Goal: Task Accomplishment & Management: Manage account settings

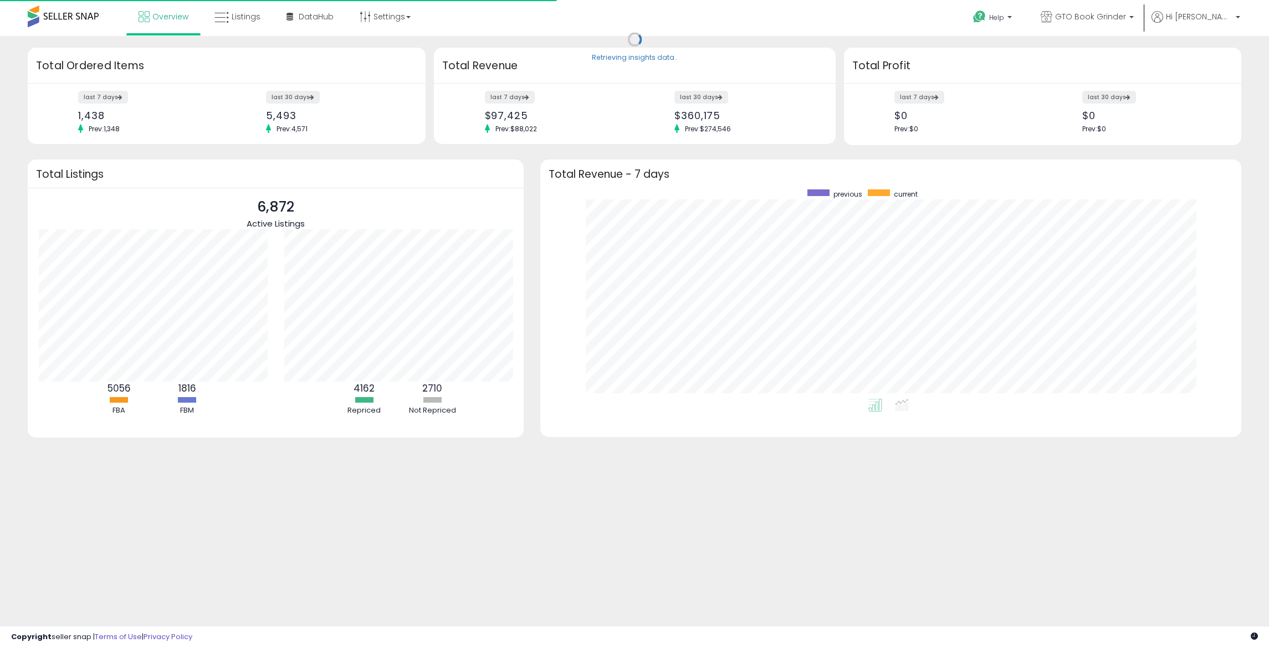
scroll to position [209, 679]
click at [243, 13] on span "Listings" at bounding box center [246, 16] width 29 height 11
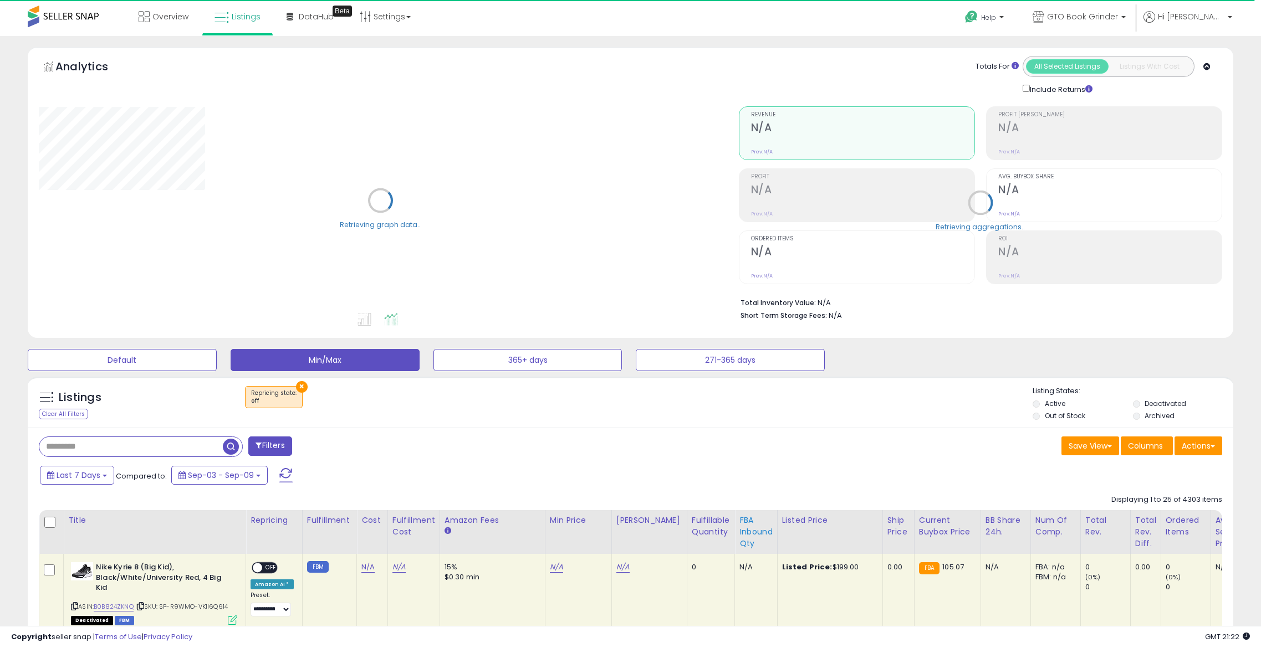
click at [739, 533] on div "FBA inbound Qty" at bounding box center [755, 532] width 33 height 35
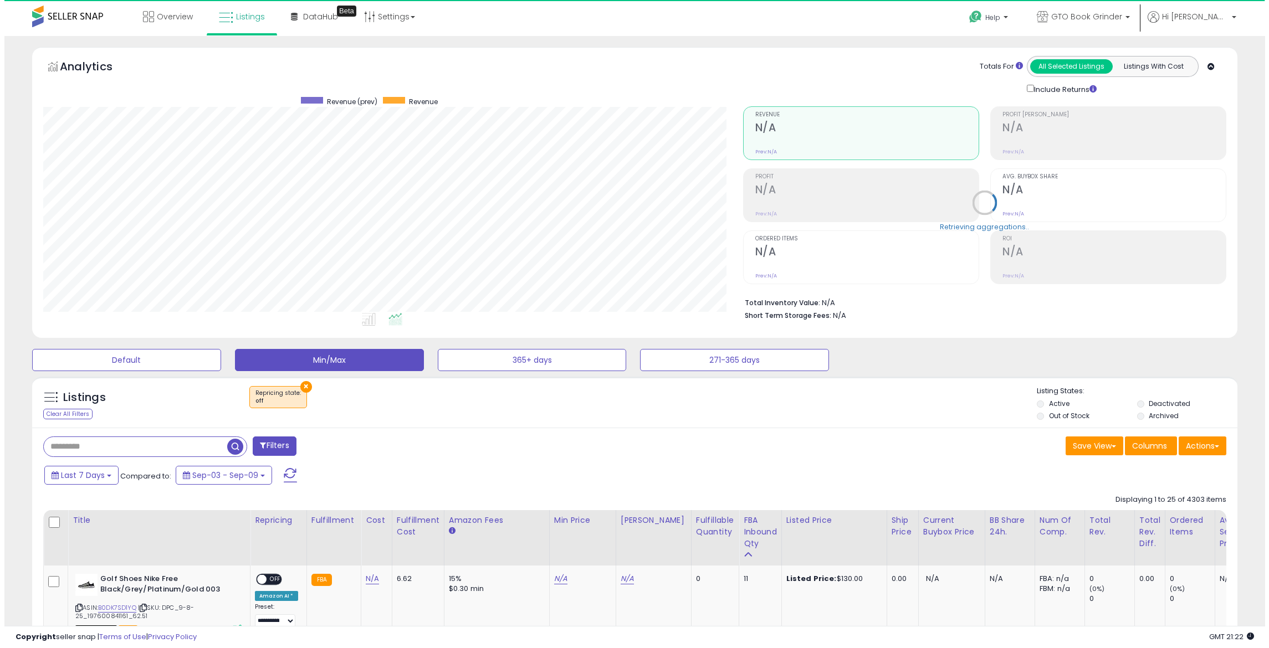
scroll to position [227, 700]
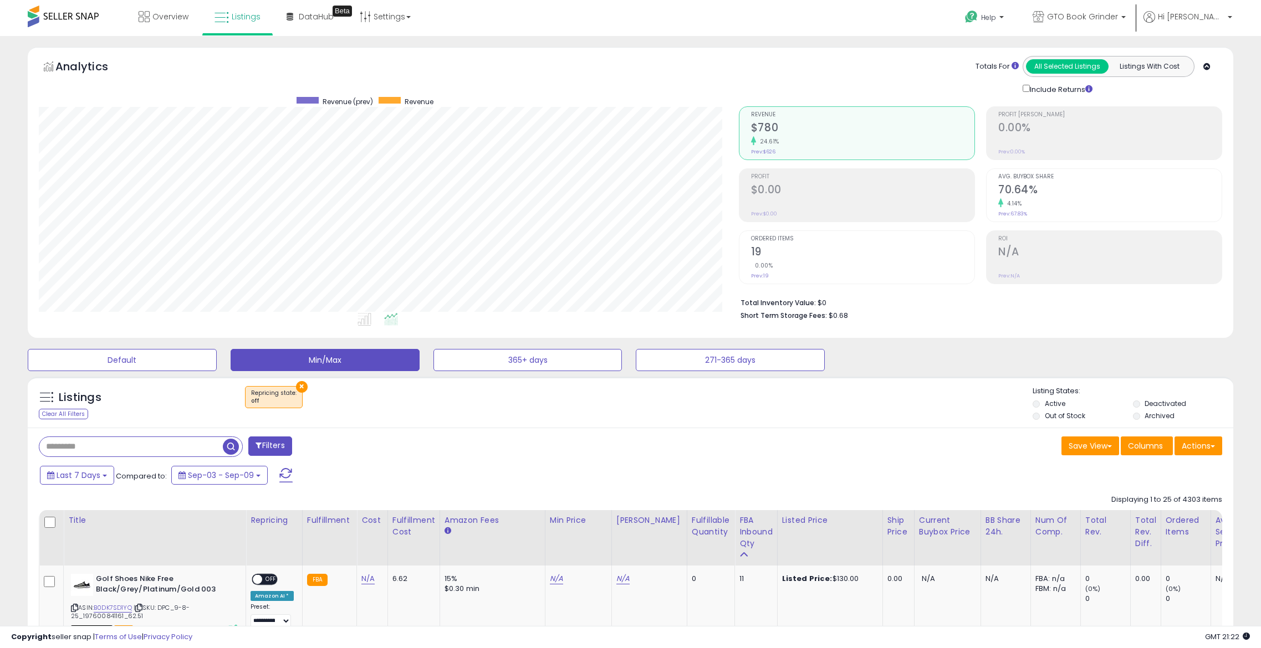
click at [1199, 440] on button "Actions" at bounding box center [1198, 446] width 48 height 19
click at [1166, 494] on link "Export Visible Columns" at bounding box center [1152, 497] width 121 height 17
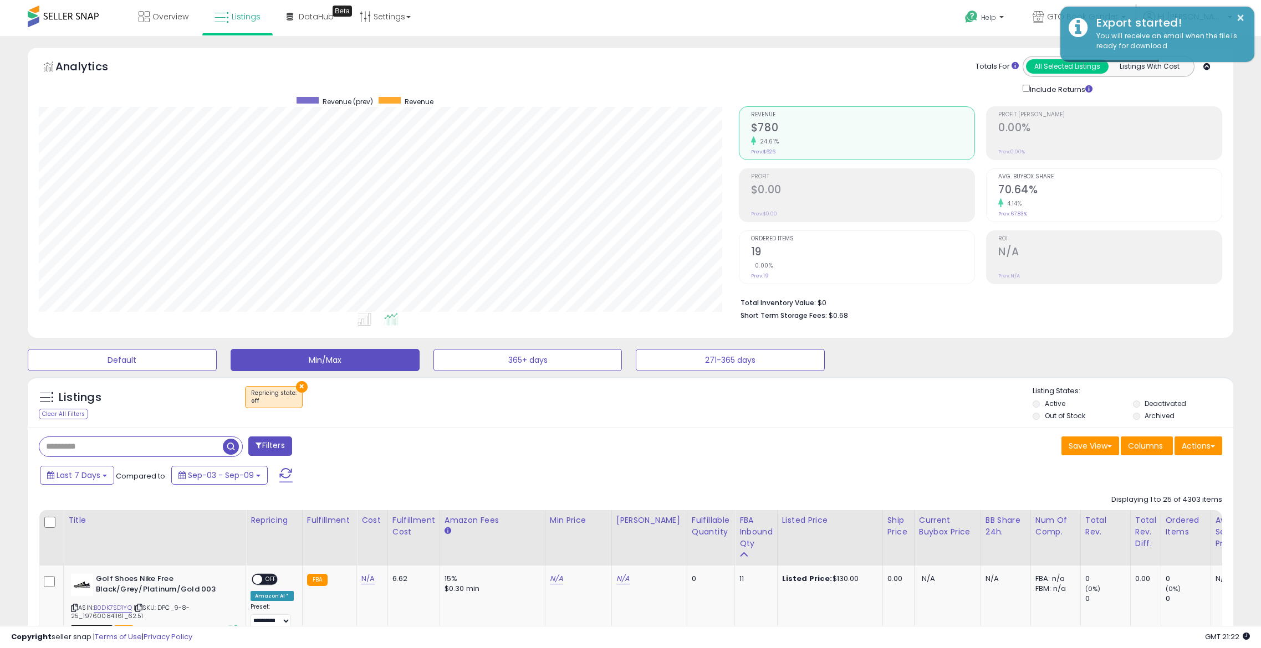
click at [299, 387] on button "×" at bounding box center [302, 387] width 12 height 12
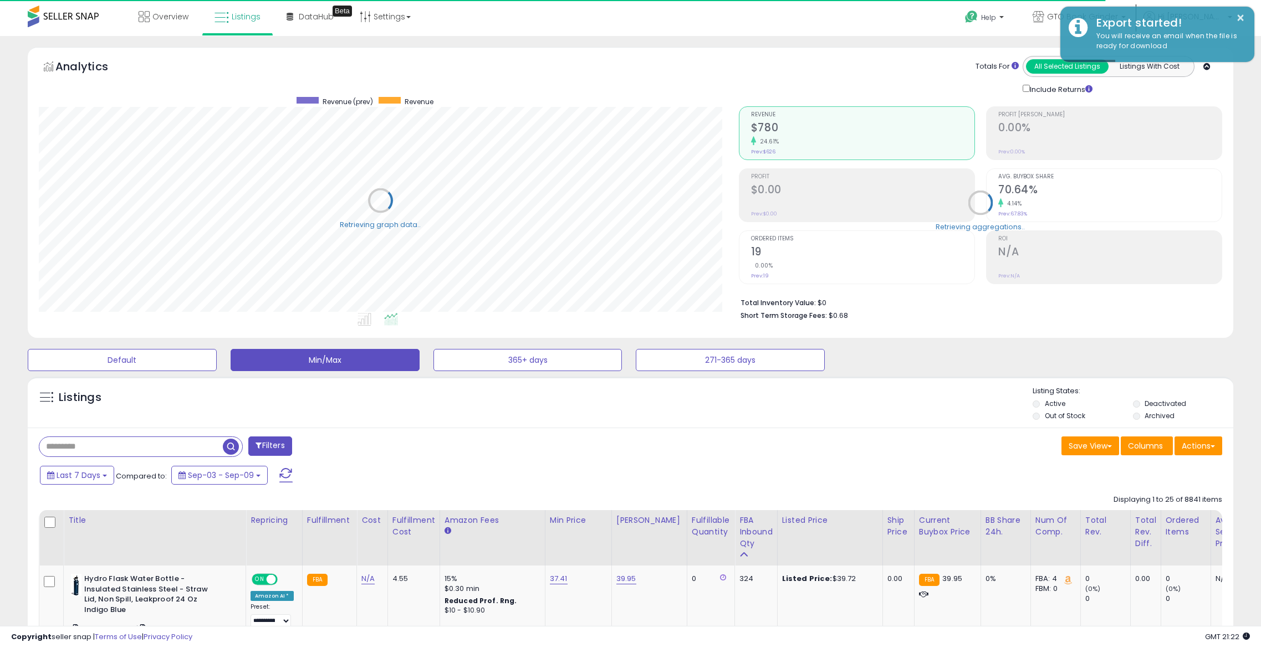
scroll to position [553960, 553488]
click at [104, 477] on b at bounding box center [105, 476] width 4 height 2
click at [81, 538] on li "Custom Range" at bounding box center [89, 536] width 89 height 15
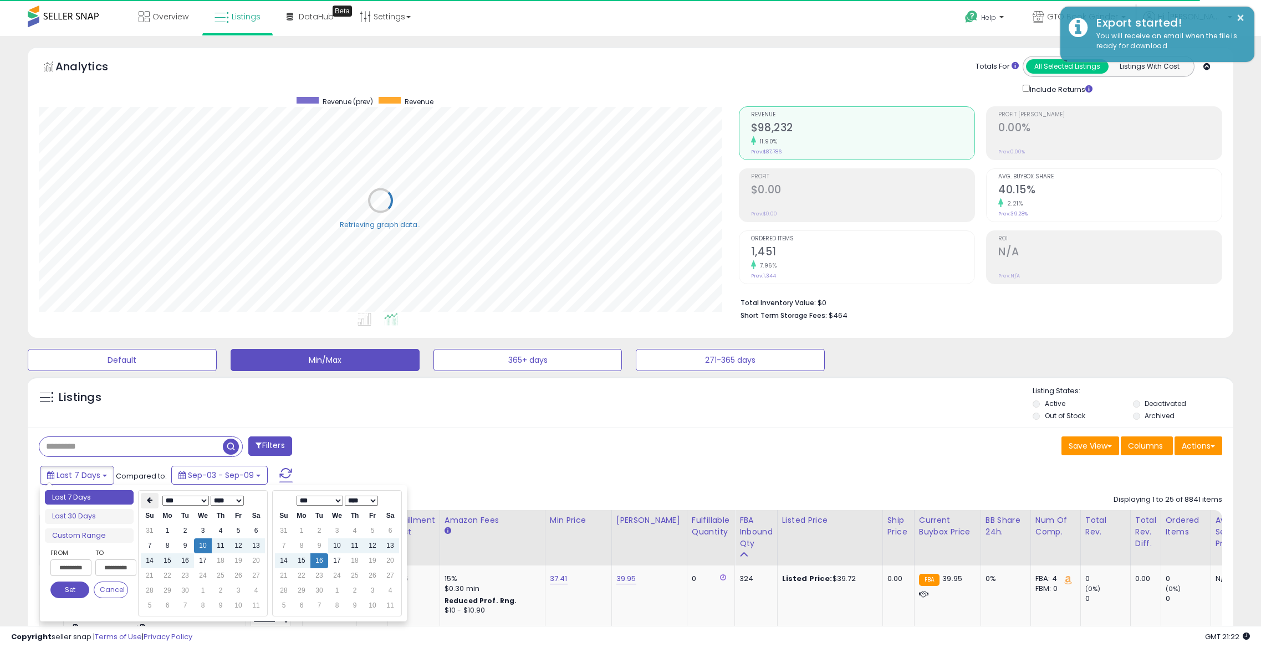
click at [156, 503] on th at bounding box center [150, 501] width 18 height 16
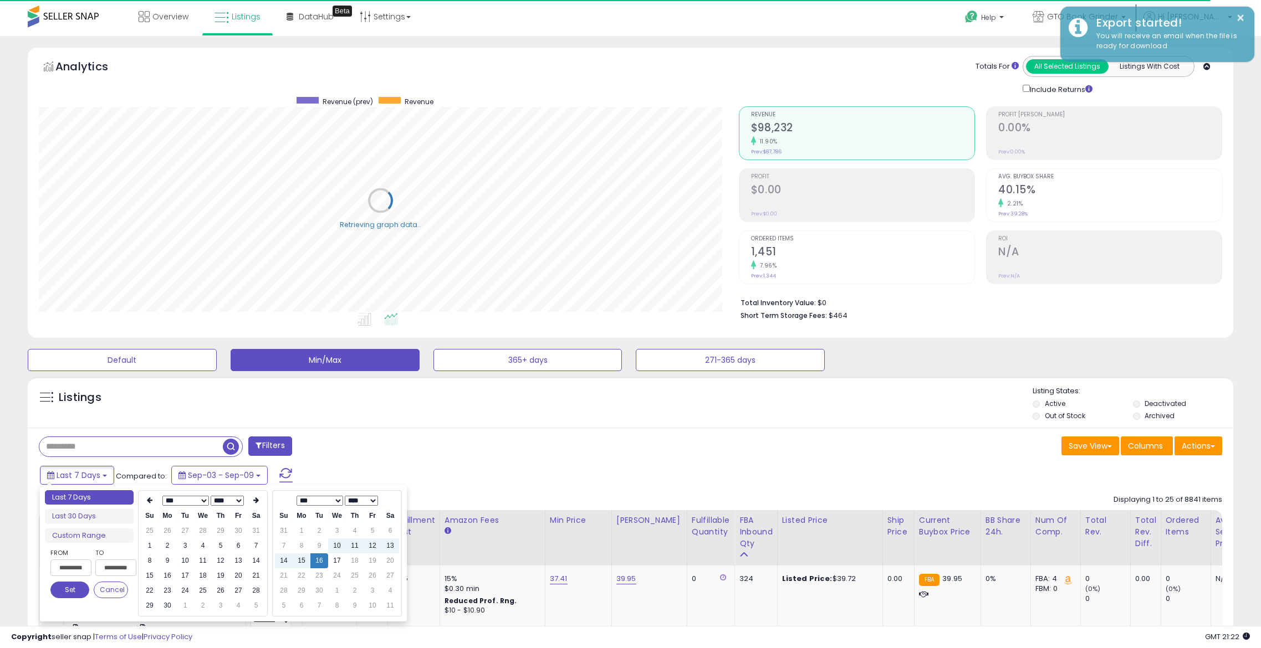
click at [156, 503] on th at bounding box center [150, 501] width 18 height 16
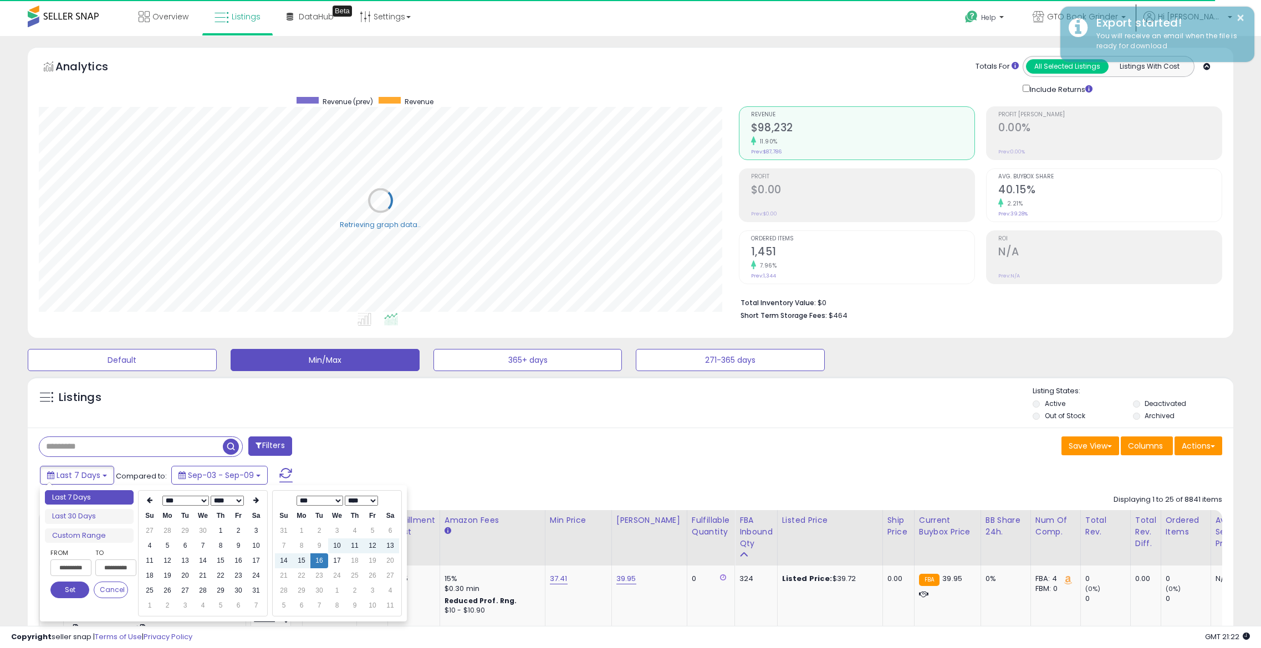
click at [156, 503] on th at bounding box center [150, 501] width 18 height 16
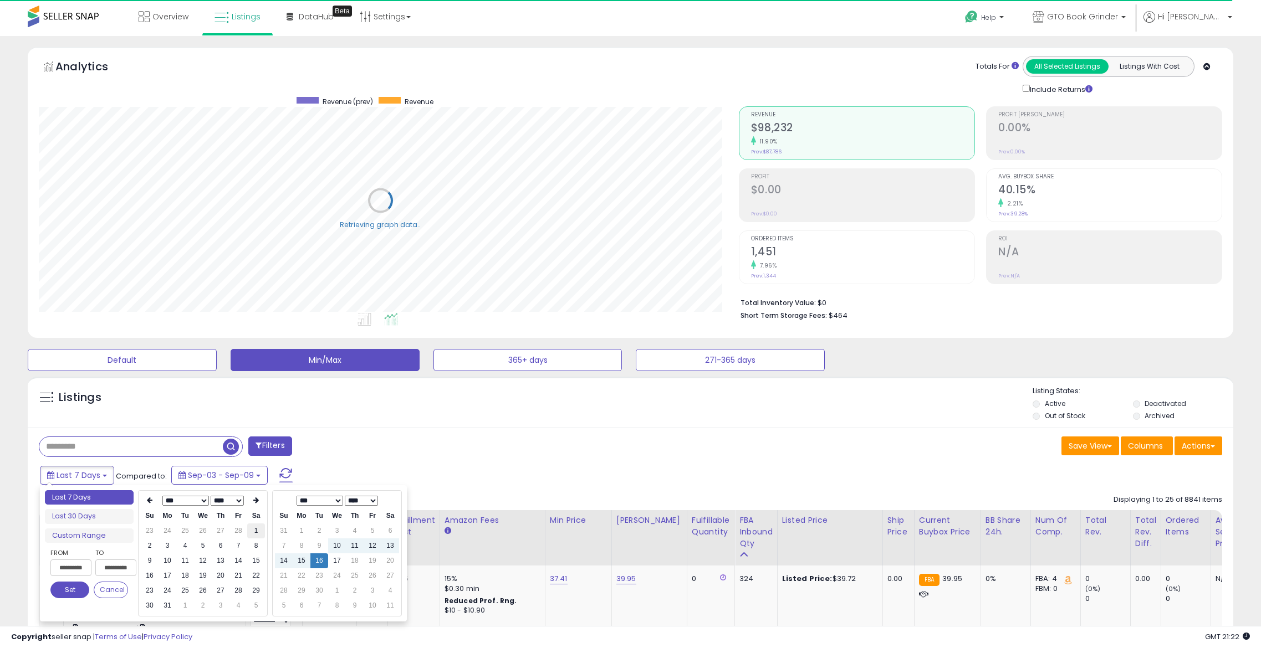
click at [255, 530] on td "1" at bounding box center [256, 531] width 18 height 15
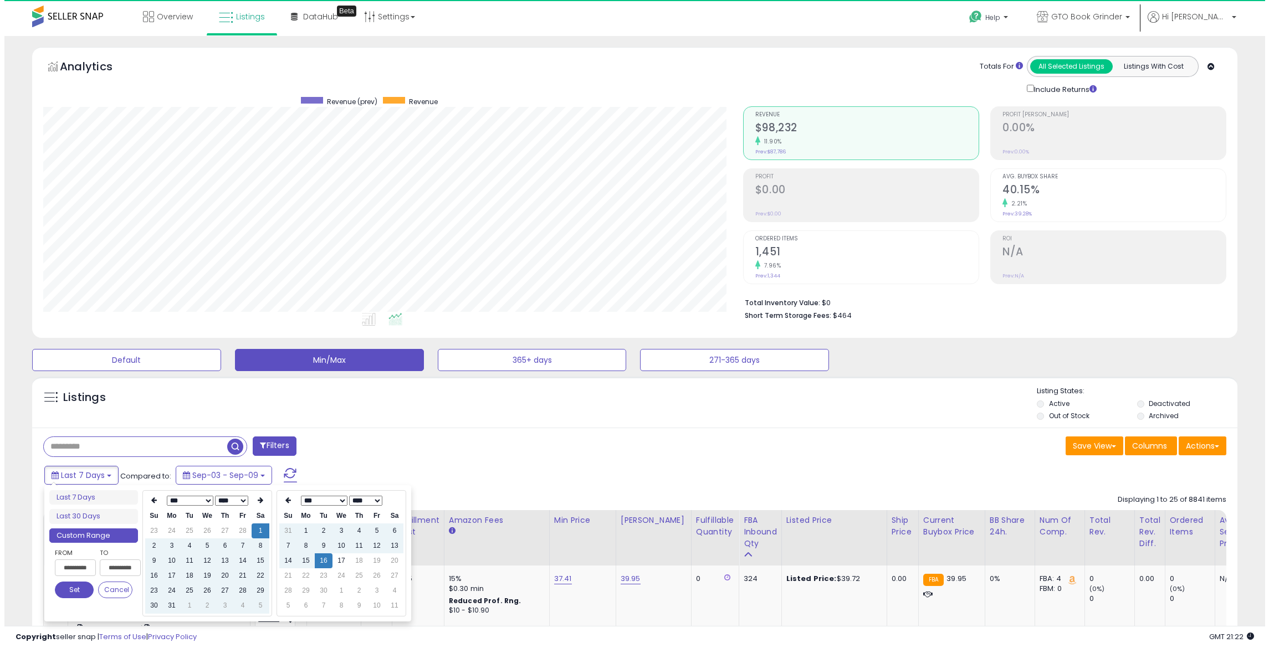
scroll to position [227, 700]
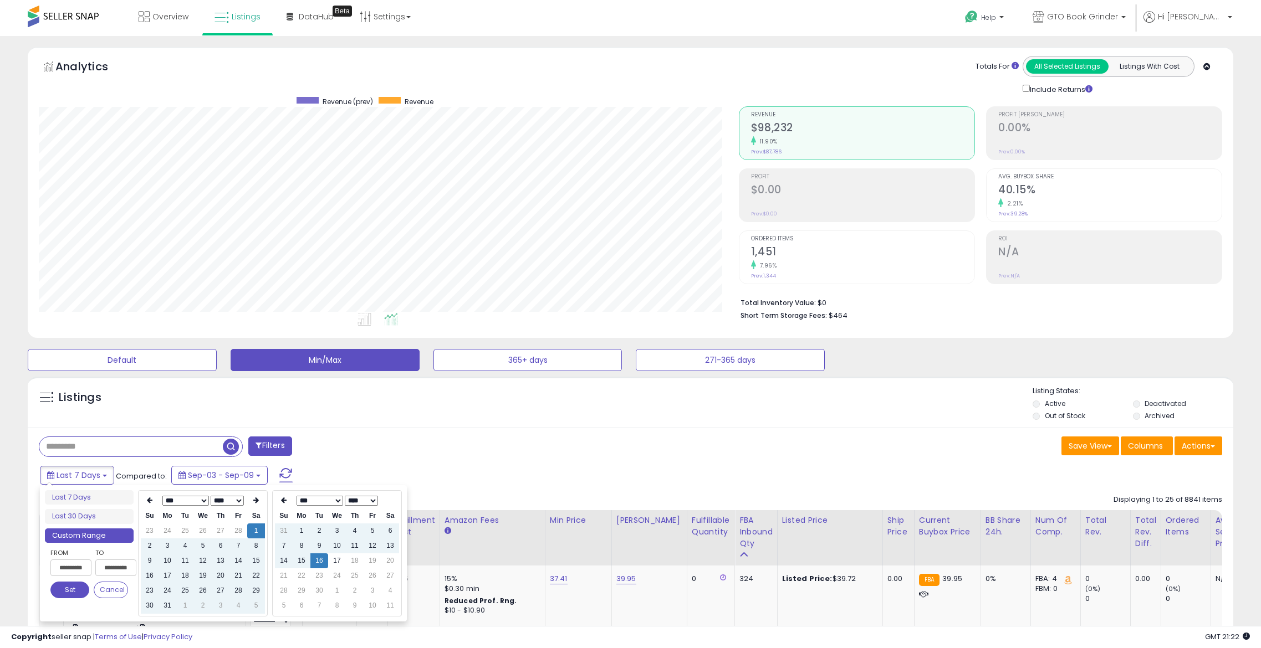
type input "**********"
click at [68, 590] on button "Set" at bounding box center [69, 590] width 39 height 17
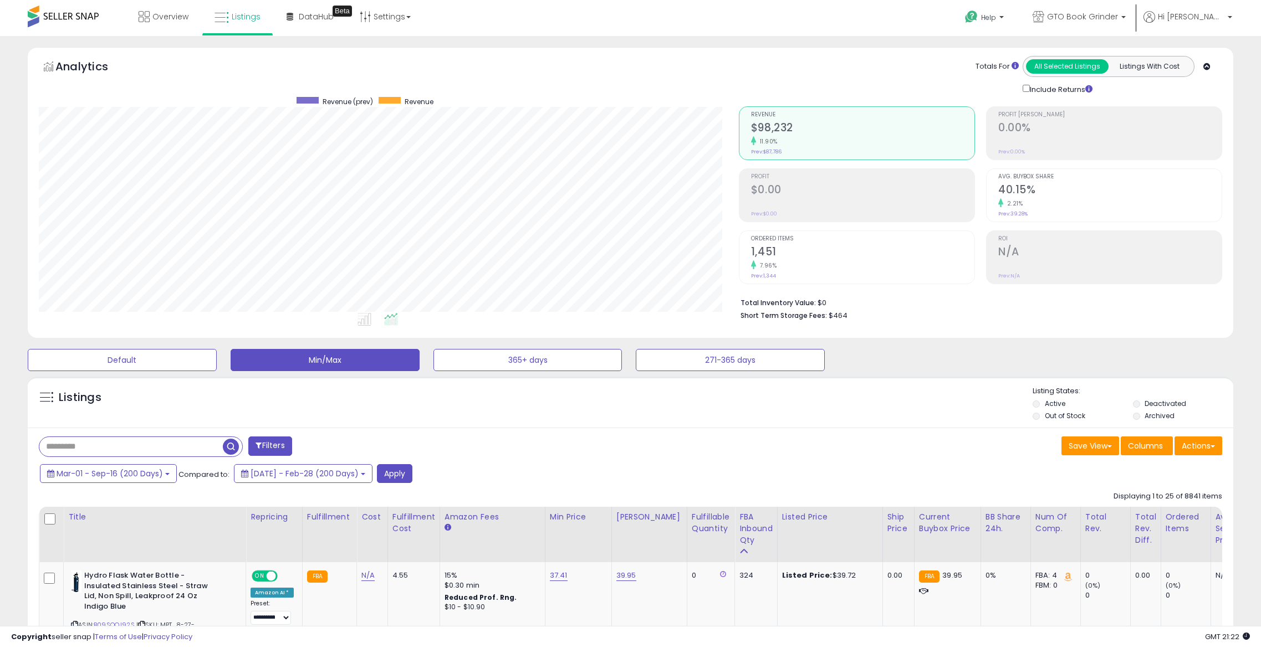
click at [151, 446] on input "text" at bounding box center [130, 446] width 183 height 19
paste input "**********"
type input "**********"
click at [346, 447] on span "button" at bounding box center [348, 447] width 16 height 16
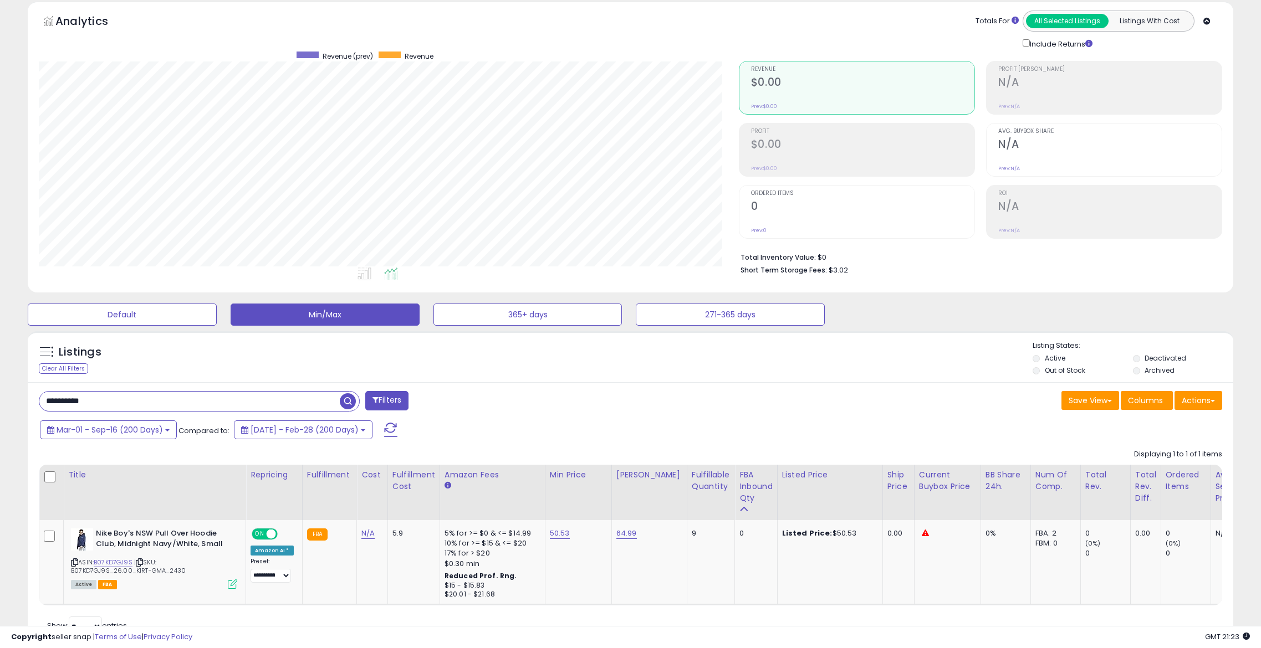
scroll to position [41, 0]
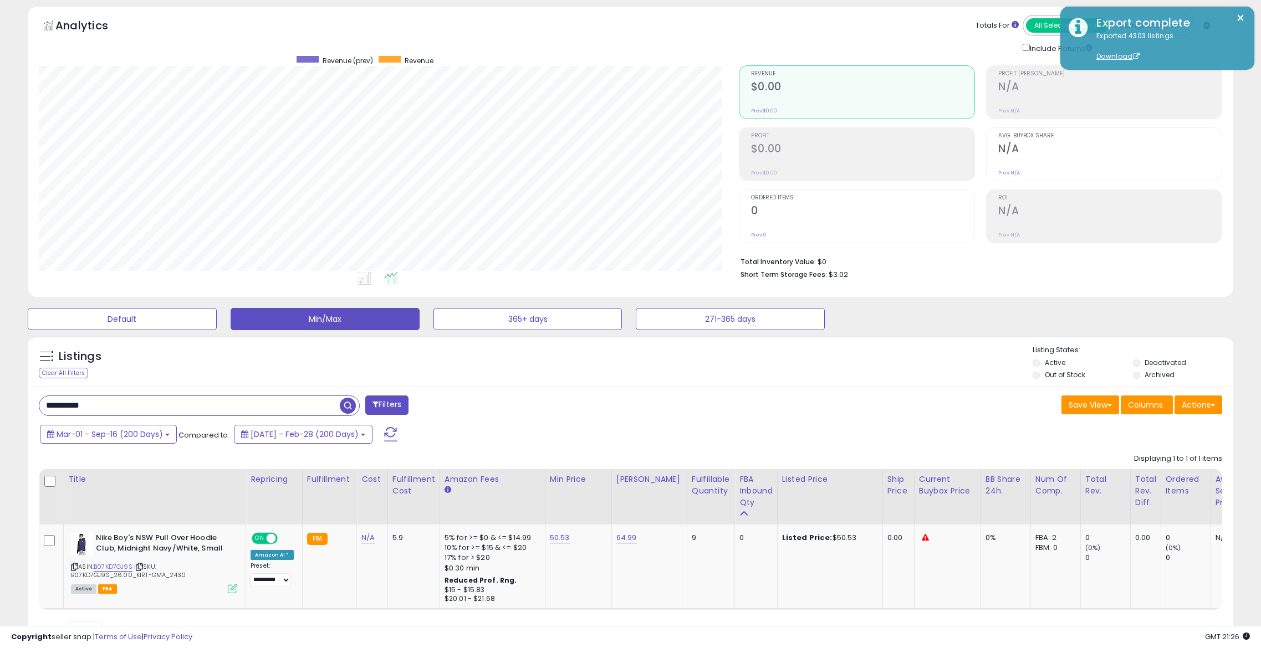
click at [766, 410] on div "Save View Save As New View Update Current View Columns Actions Import Export Vi…" at bounding box center [931, 407] width 600 height 22
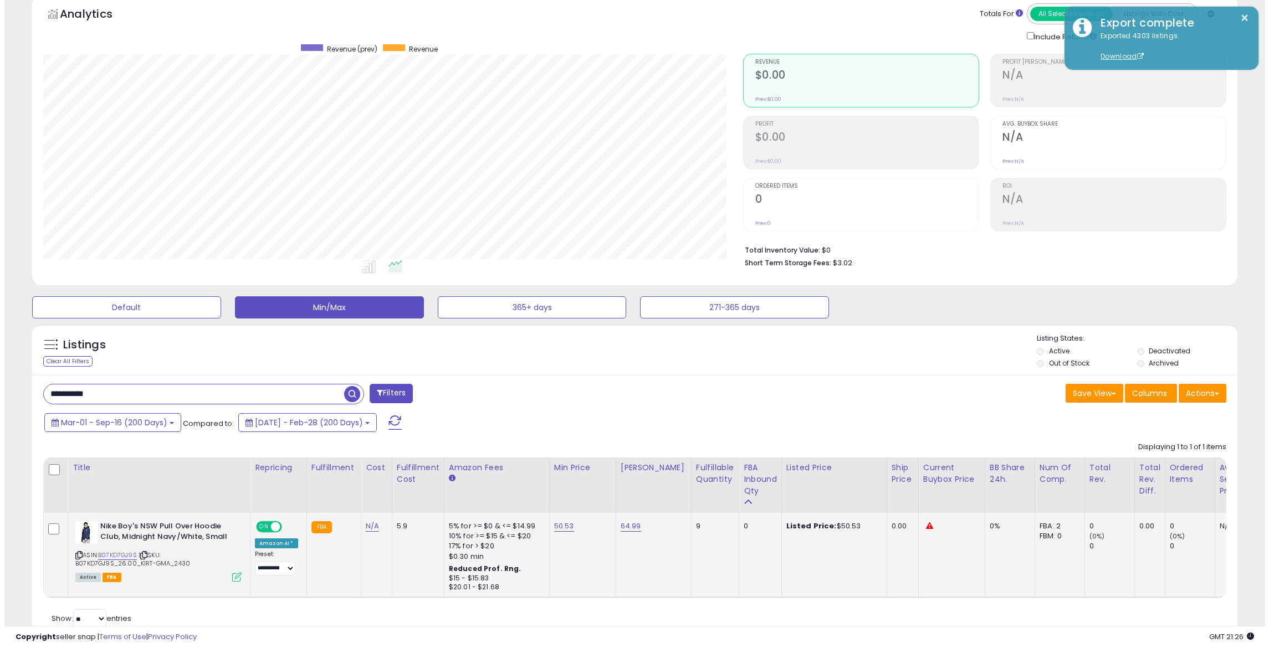
scroll to position [55, 0]
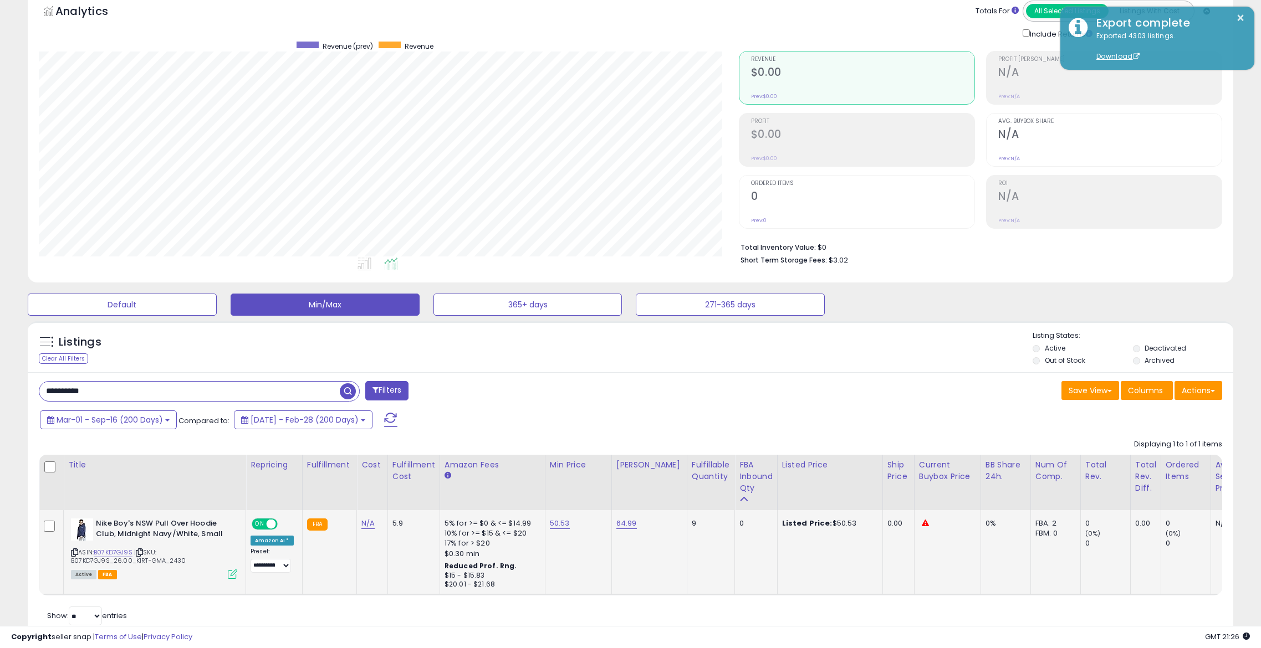
click at [78, 555] on icon at bounding box center [74, 553] width 7 height 6
click at [1199, 388] on button "Actions" at bounding box center [1198, 390] width 48 height 19
click at [1154, 417] on link "Import" at bounding box center [1152, 414] width 121 height 17
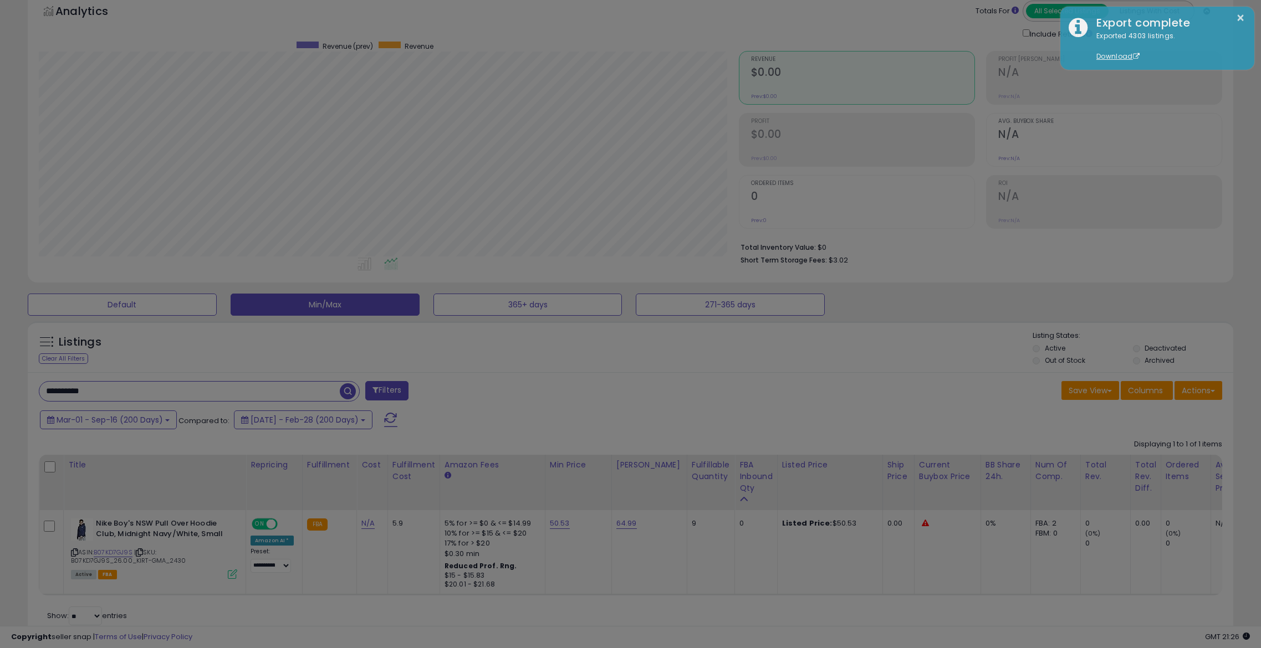
scroll to position [227, 704]
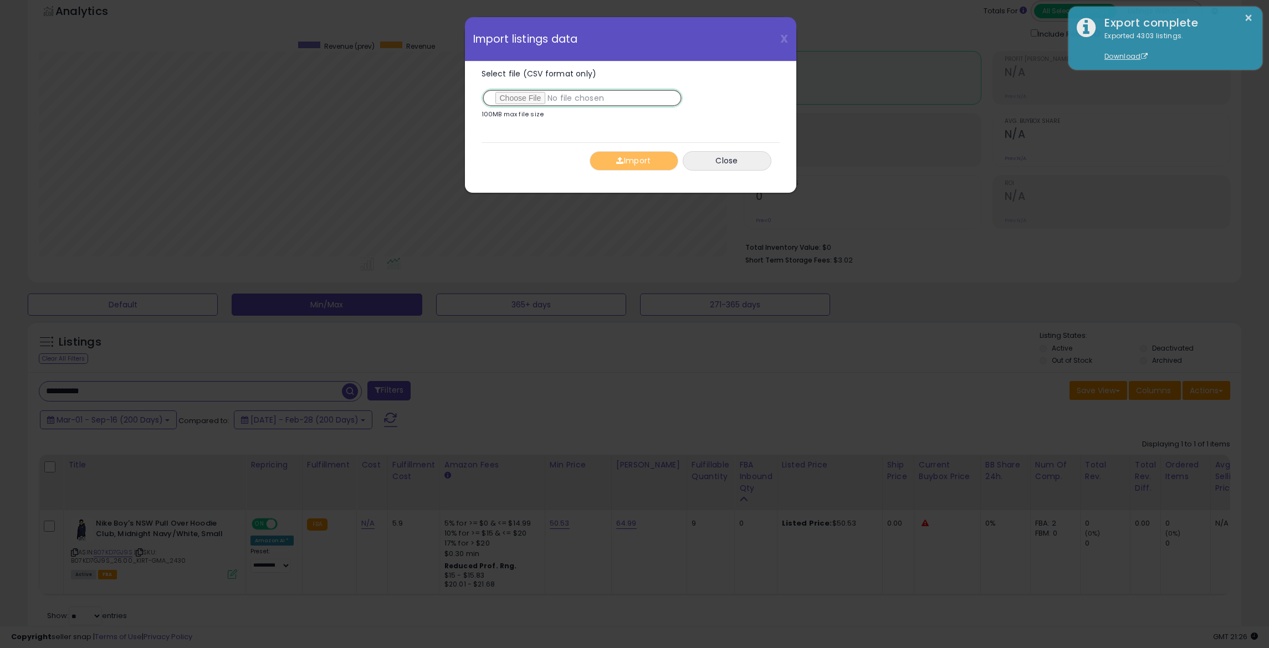
click at [516, 95] on input "Select file (CSV format only)" at bounding box center [582, 98] width 201 height 19
type input "**********"
click at [630, 158] on button "Import" at bounding box center [634, 160] width 89 height 19
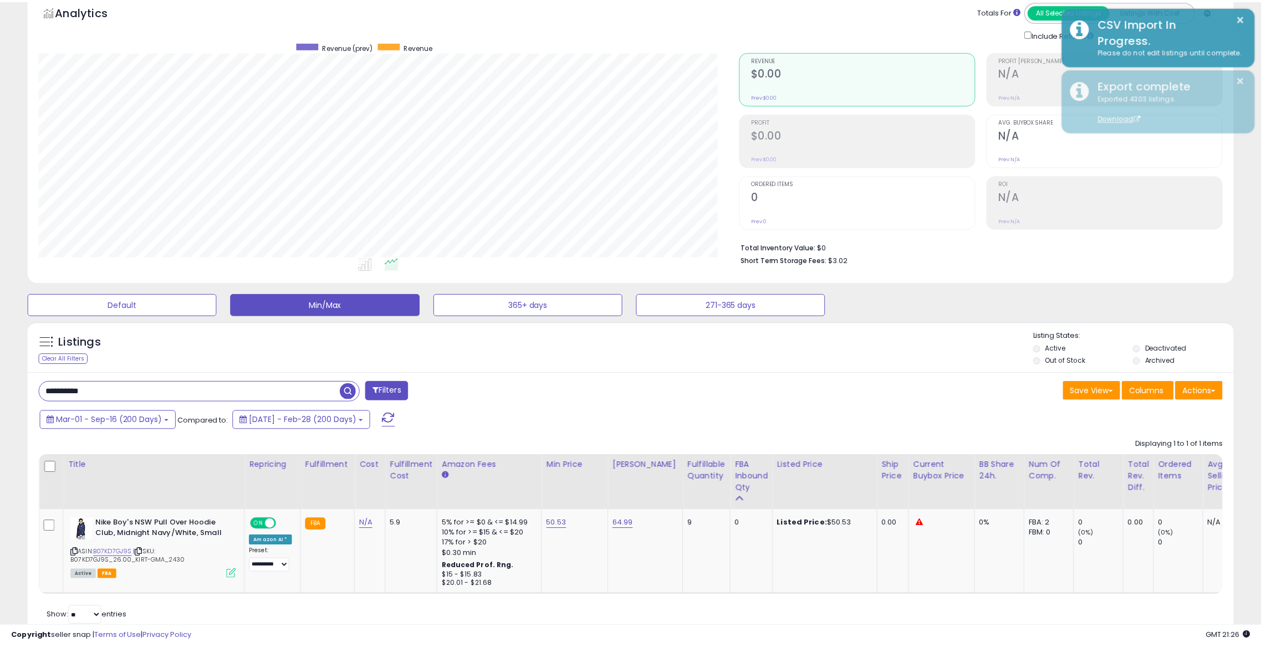
scroll to position [553960, 553488]
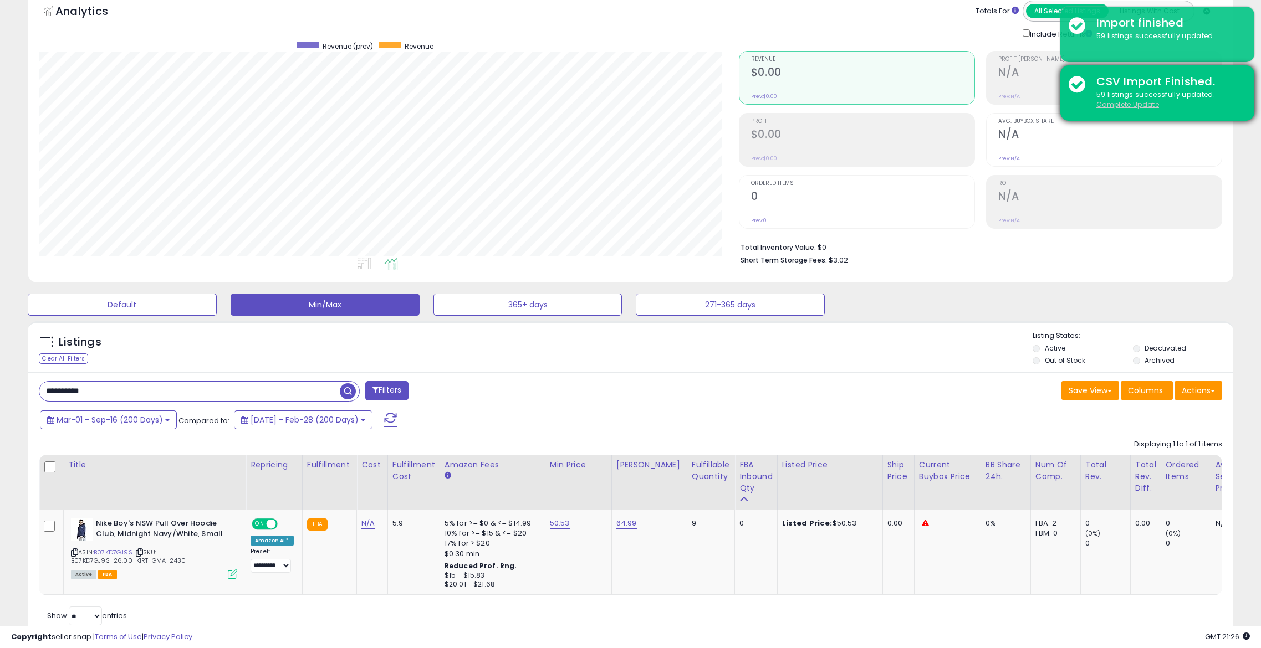
click at [1137, 106] on u "Complete Update" at bounding box center [1127, 104] width 63 height 9
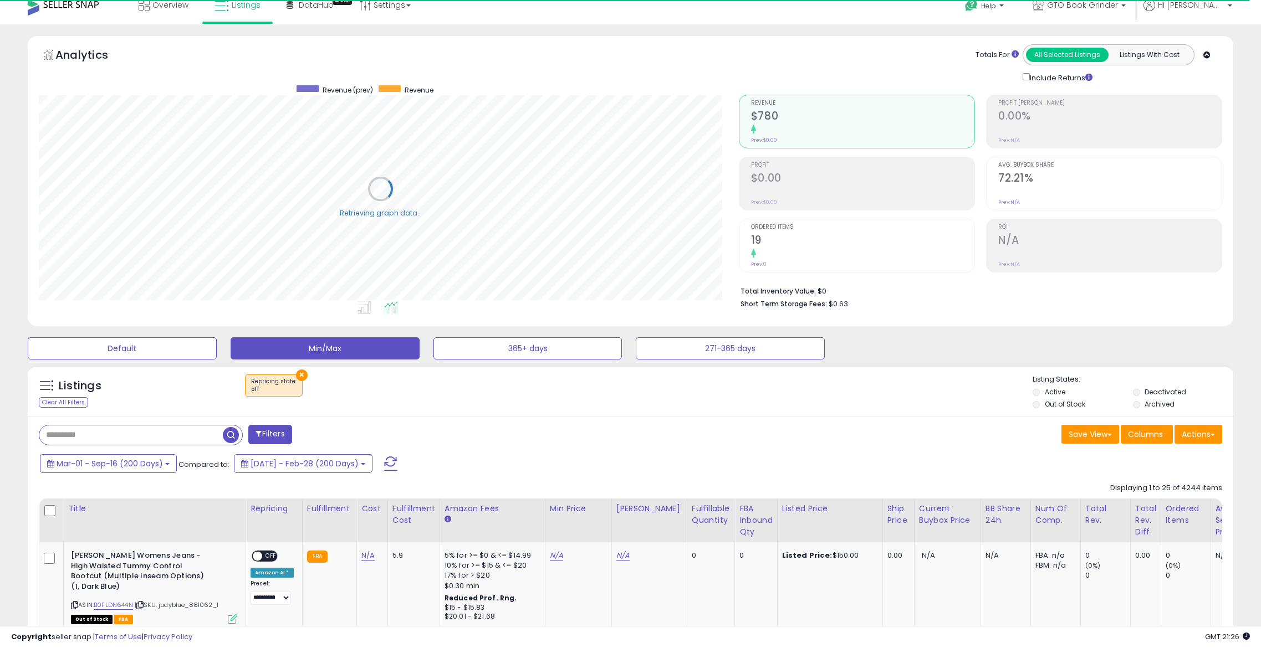
drag, startPoint x: 182, startPoint y: 393, endPoint x: 490, endPoint y: 457, distance: 314.8
click at [490, 457] on div "Mar-01 - Sep-16 (200 Days) Compared to: 2024-Aug-13 - Feb-28 (200 Days)" at bounding box center [480, 465] width 887 height 25
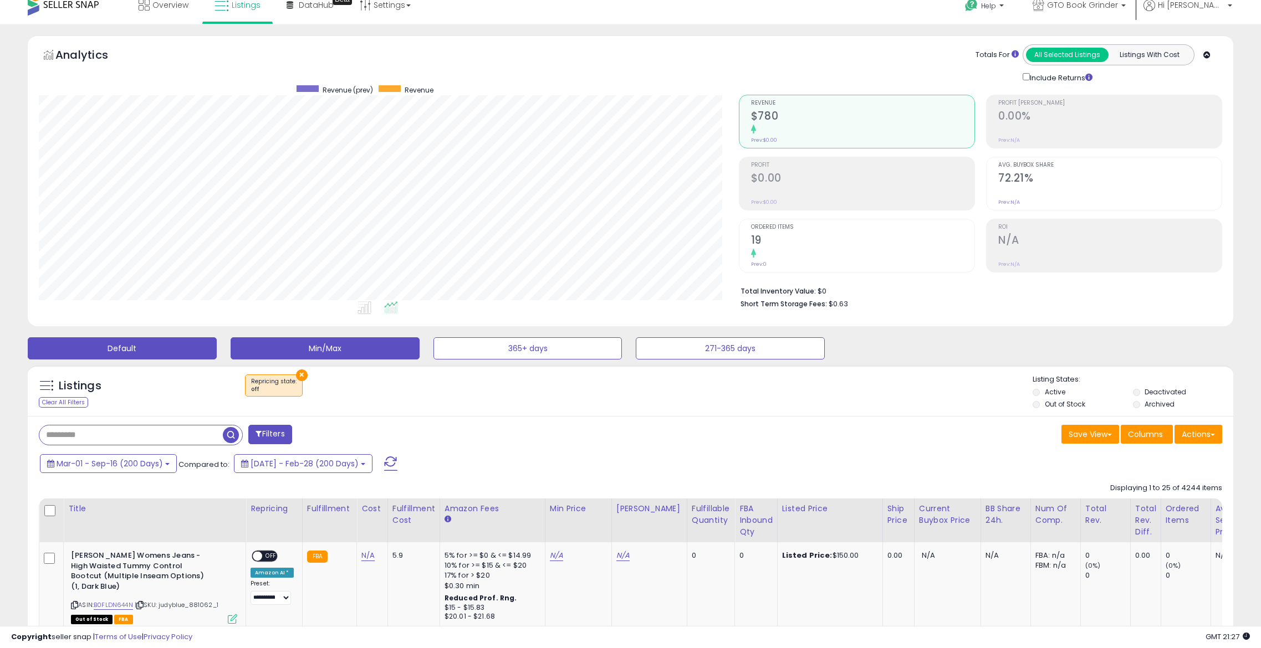
click at [126, 354] on button "Default" at bounding box center [122, 349] width 189 height 22
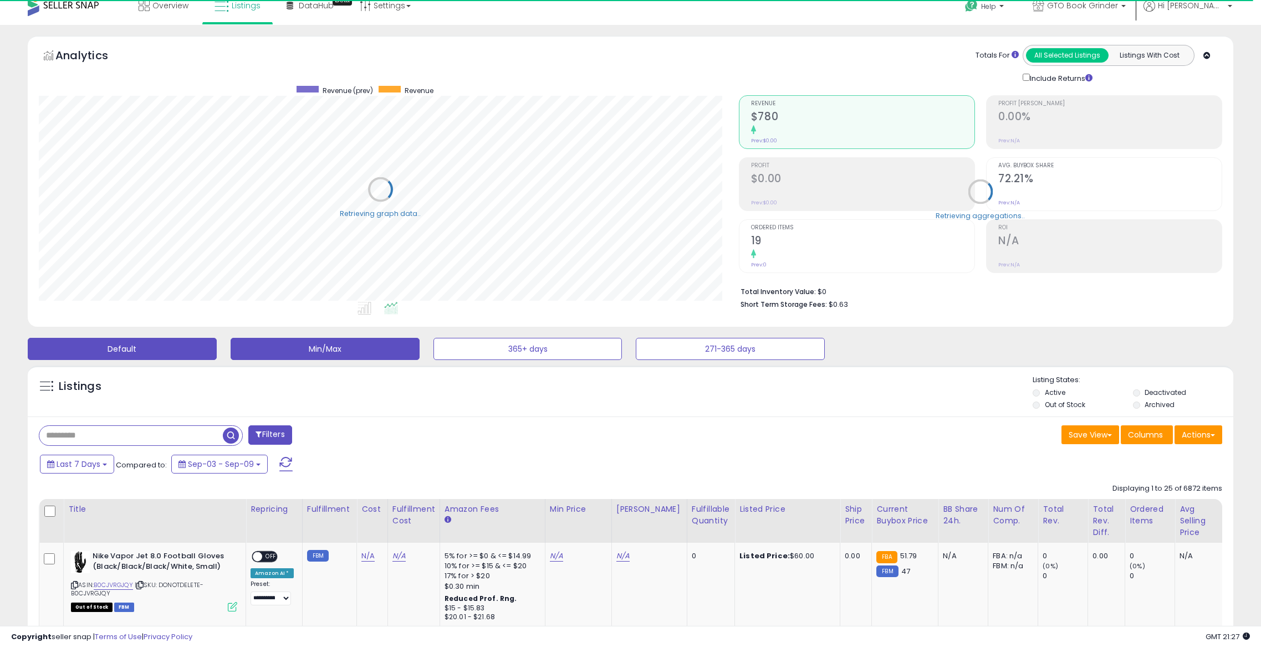
click at [321, 351] on button "Min/Max" at bounding box center [325, 349] width 189 height 22
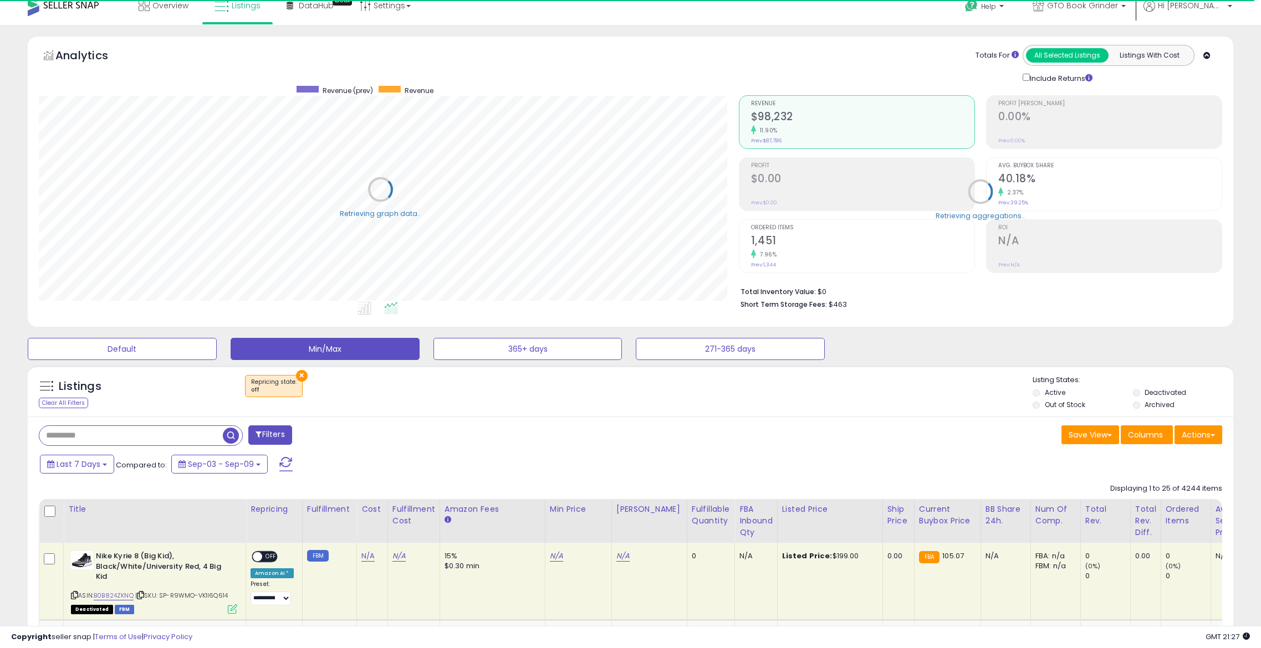
scroll to position [553960, 553488]
click at [745, 513] on div "FBA inbound Qty" at bounding box center [755, 521] width 33 height 35
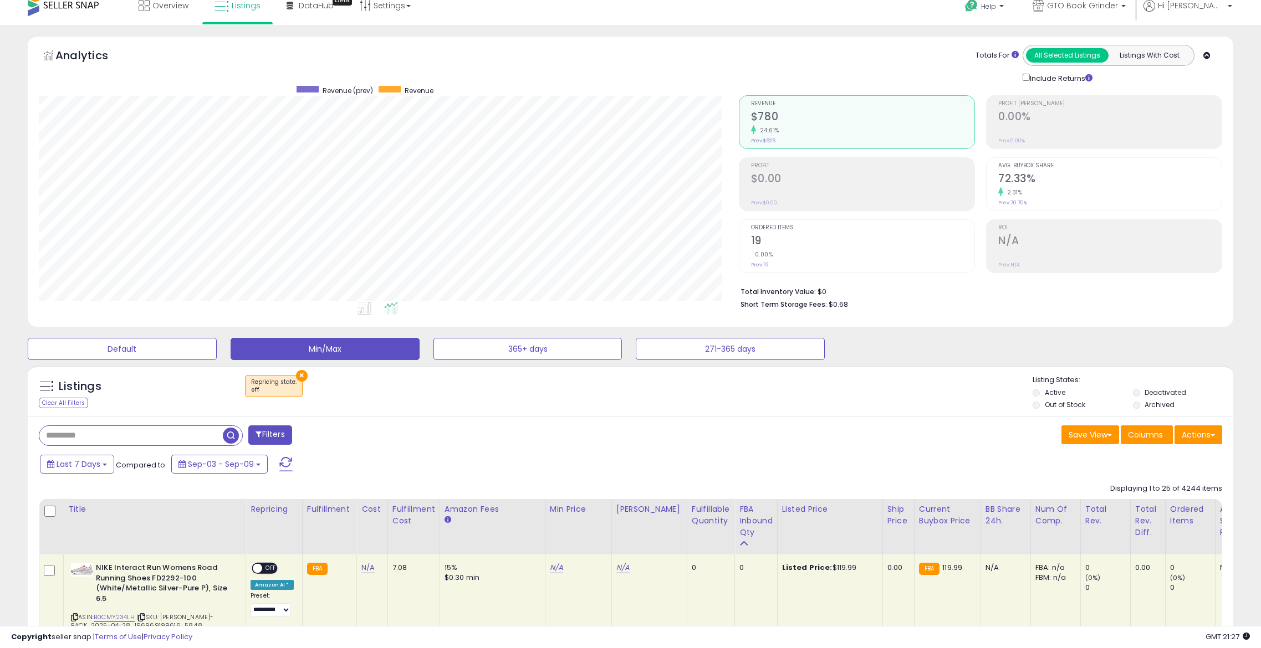
scroll to position [227, 700]
click at [692, 521] on div "Fulfillable Quantity" at bounding box center [711, 515] width 38 height 23
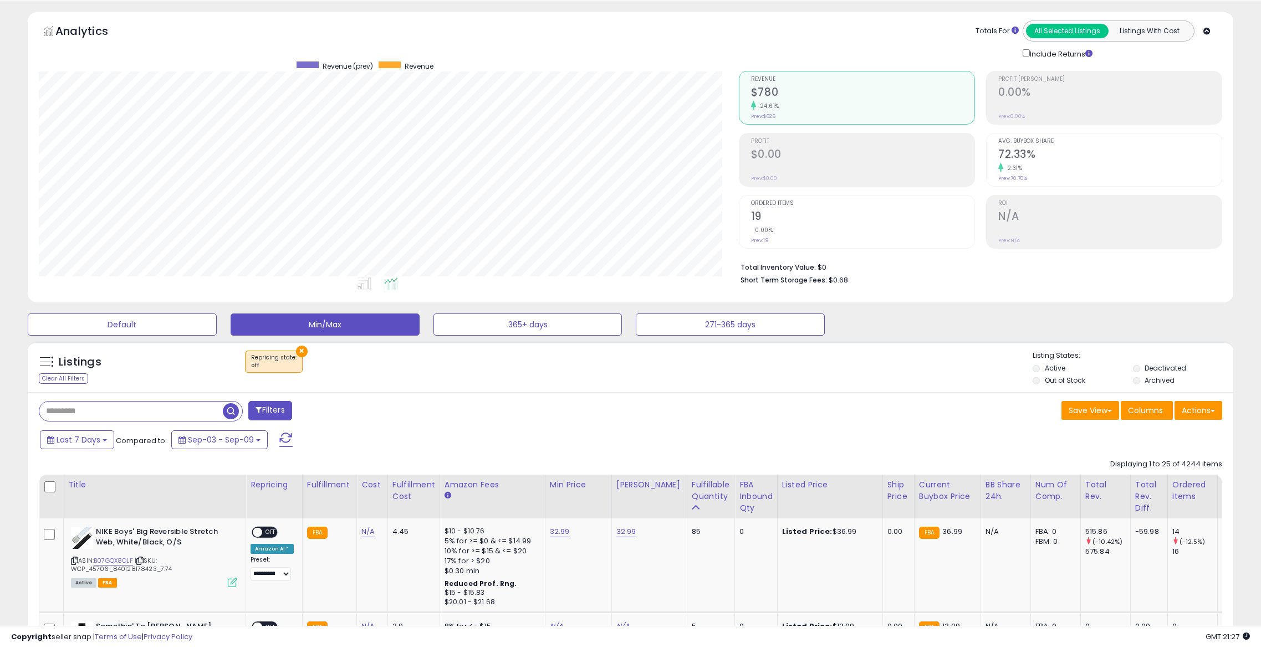
scroll to position [11, 0]
